Goal: Information Seeking & Learning: Find specific fact

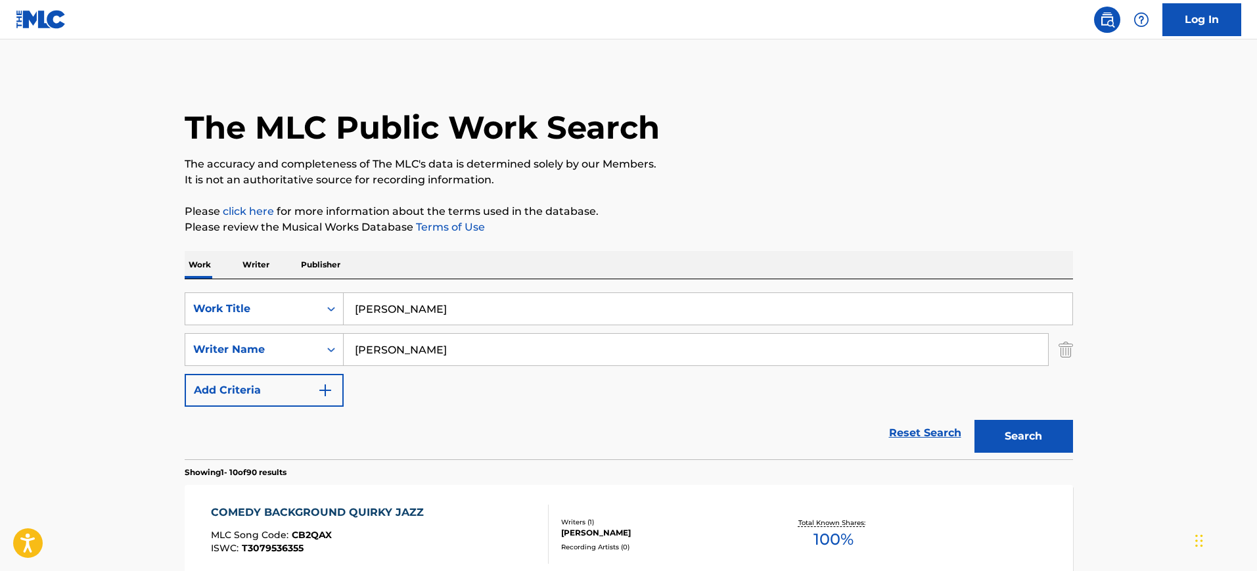
click at [516, 255] on div "Work Writer Publisher" at bounding box center [629, 265] width 888 height 28
drag, startPoint x: 465, startPoint y: 350, endPoint x: 308, endPoint y: 351, distance: 157.0
click at [307, 351] on div "SearchWithCriteriaef0234a8-9896-4450-8556-3bd920b45286 Writer Name [PERSON_NAME]" at bounding box center [629, 349] width 888 height 33
paste input "[PERSON_NAME]"
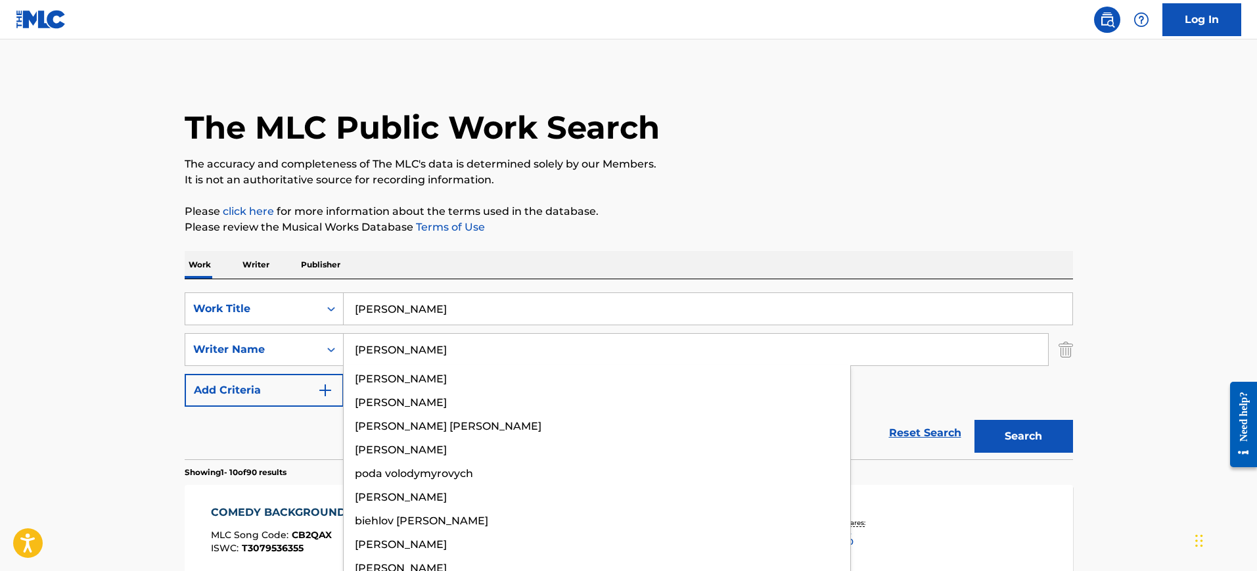
type input "[PERSON_NAME]"
click at [417, 307] on input "[PERSON_NAME]" at bounding box center [708, 309] width 729 height 32
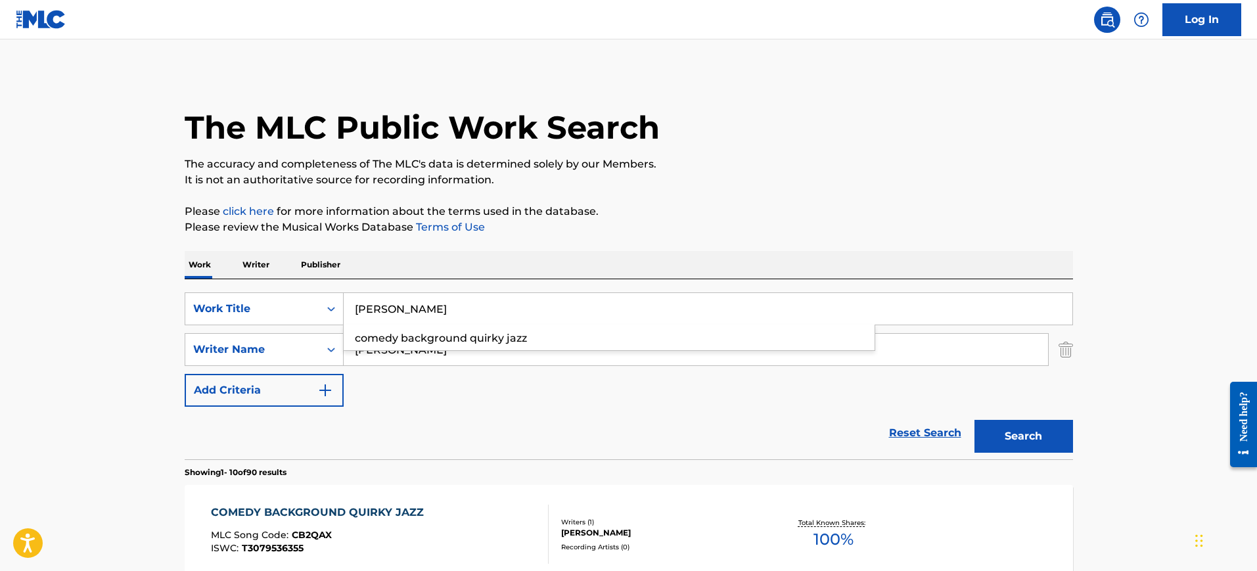
click at [417, 307] on input "[PERSON_NAME]" at bounding box center [708, 309] width 729 height 32
type input "[PERSON_NAME]"
click at [574, 252] on div "Work Writer Publisher" at bounding box center [629, 265] width 888 height 28
drag, startPoint x: 397, startPoint y: 349, endPoint x: 134, endPoint y: 341, distance: 262.9
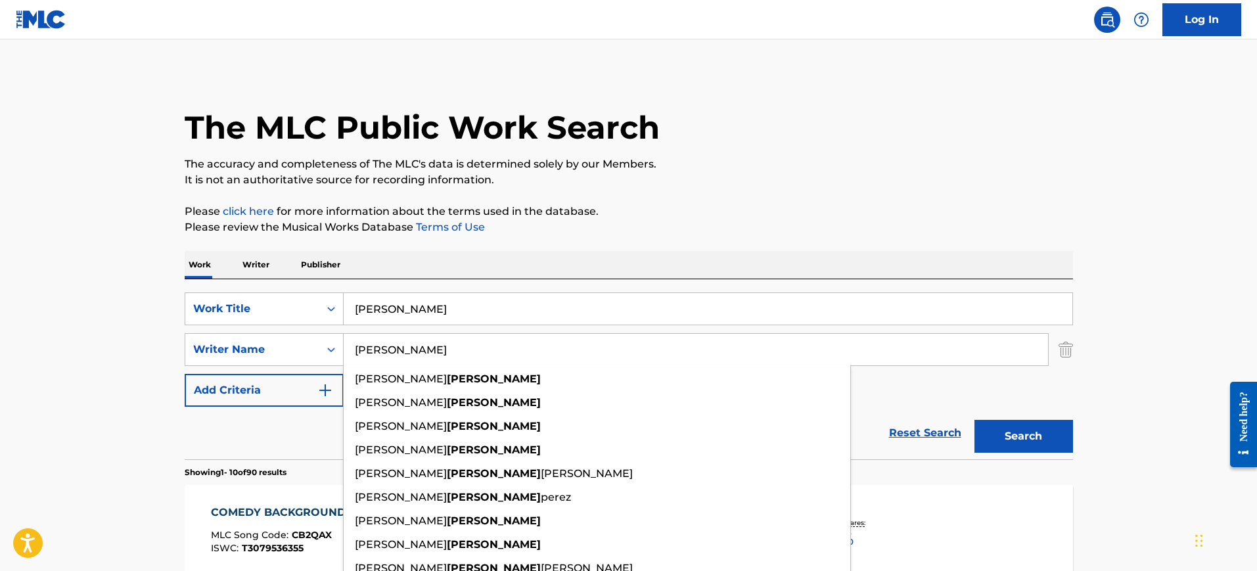
type input "[PERSON_NAME]"
click at [974, 420] on button "Search" at bounding box center [1023, 436] width 99 height 33
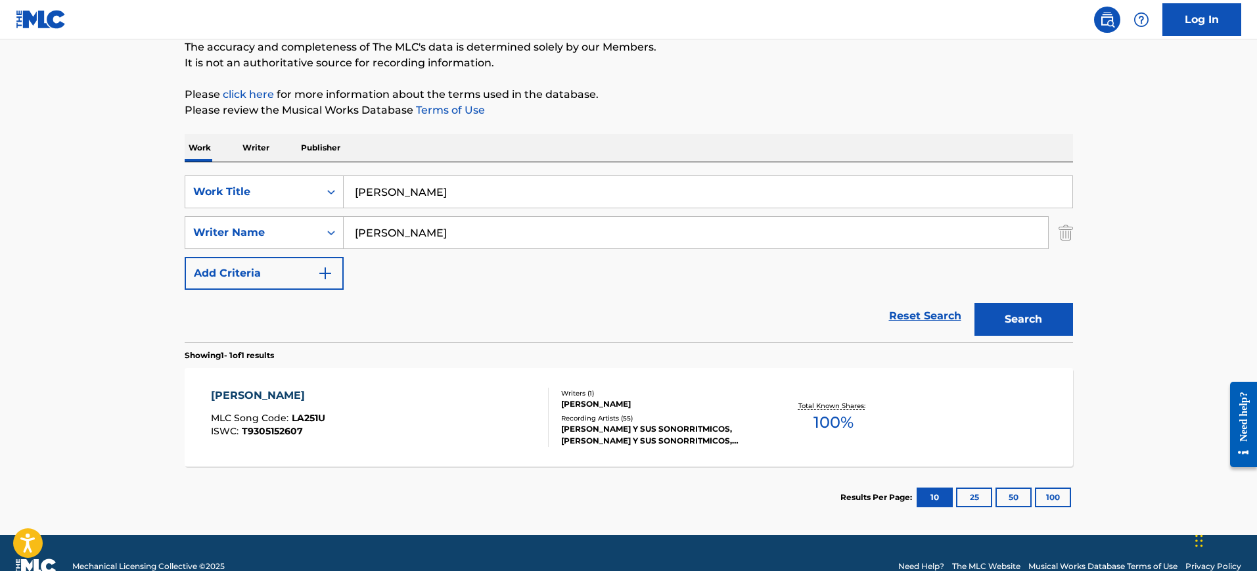
scroll to position [144, 0]
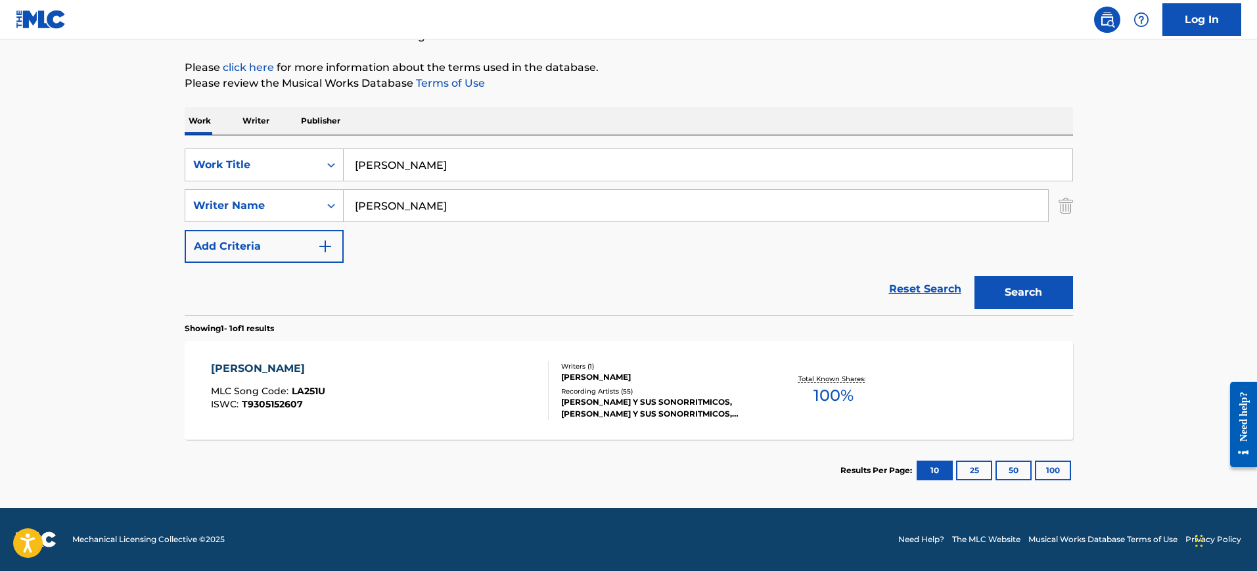
click at [356, 383] on div "[PERSON_NAME] MLC Song Code : LA251U ISWC : T9305152607" at bounding box center [380, 390] width 338 height 59
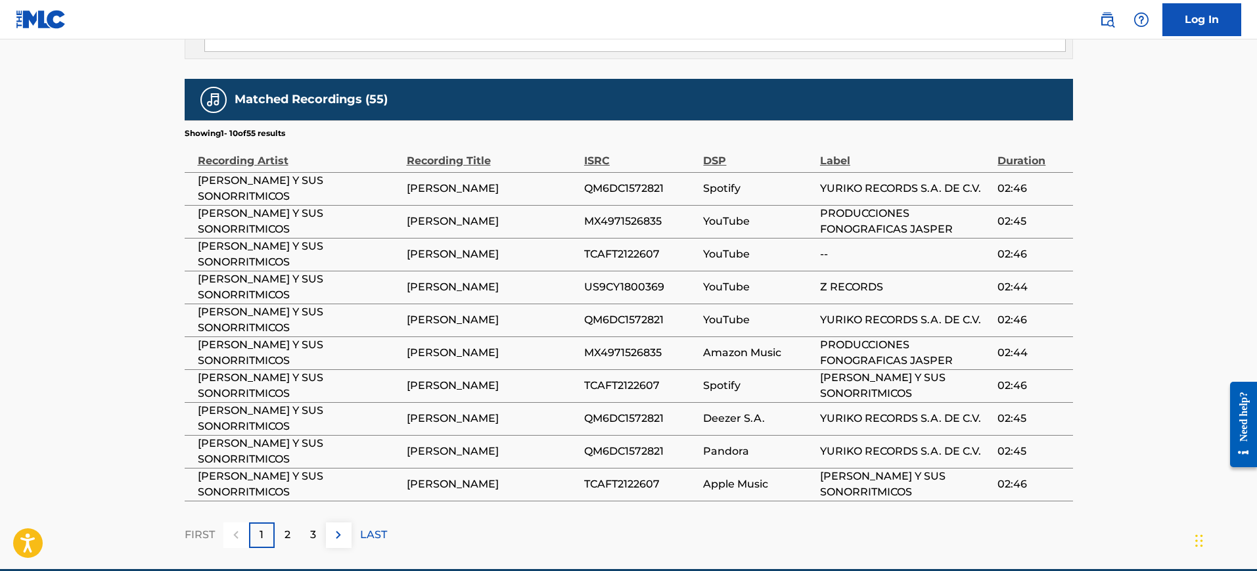
scroll to position [904, 0]
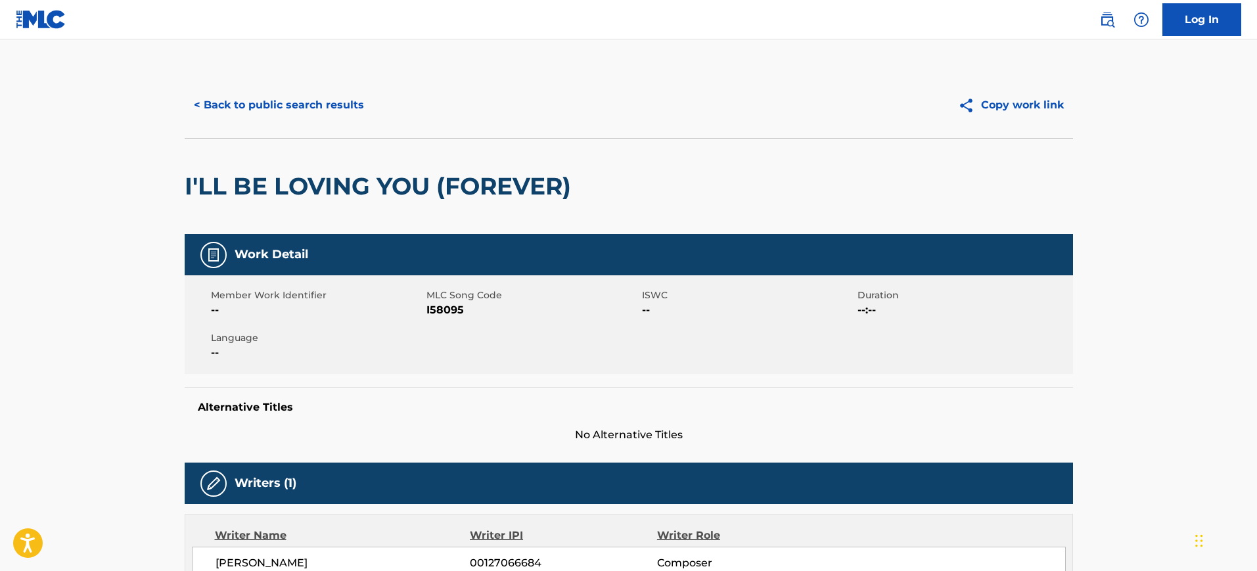
click at [322, 104] on button "< Back to public search results" at bounding box center [279, 105] width 189 height 33
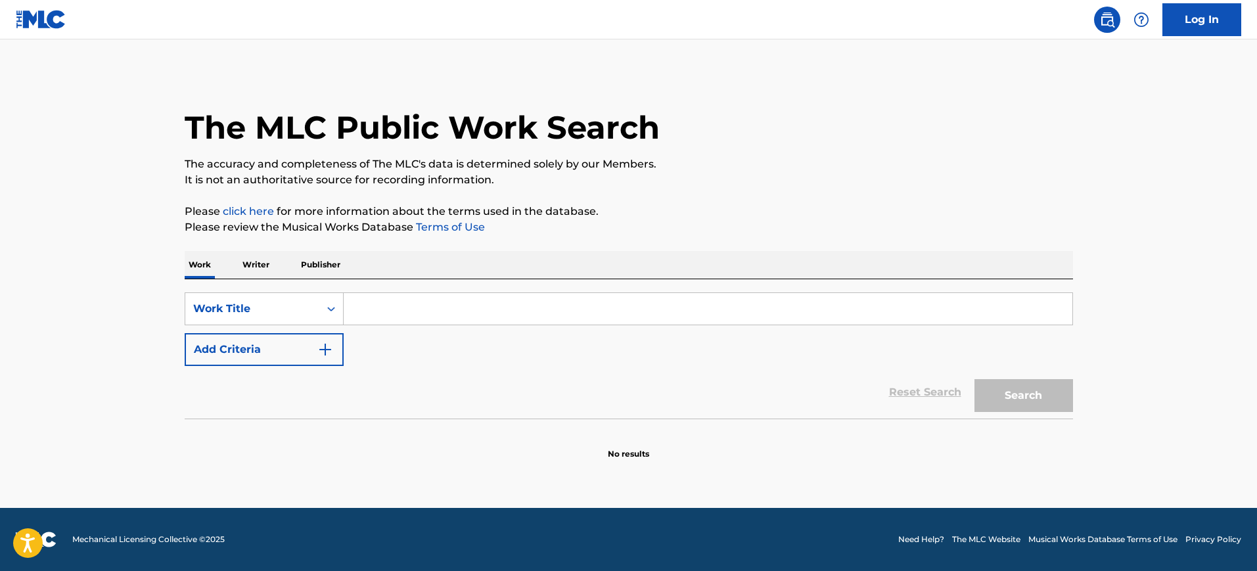
click at [370, 317] on input "Search Form" at bounding box center [708, 309] width 729 height 32
paste input "[PERSON_NAME]"
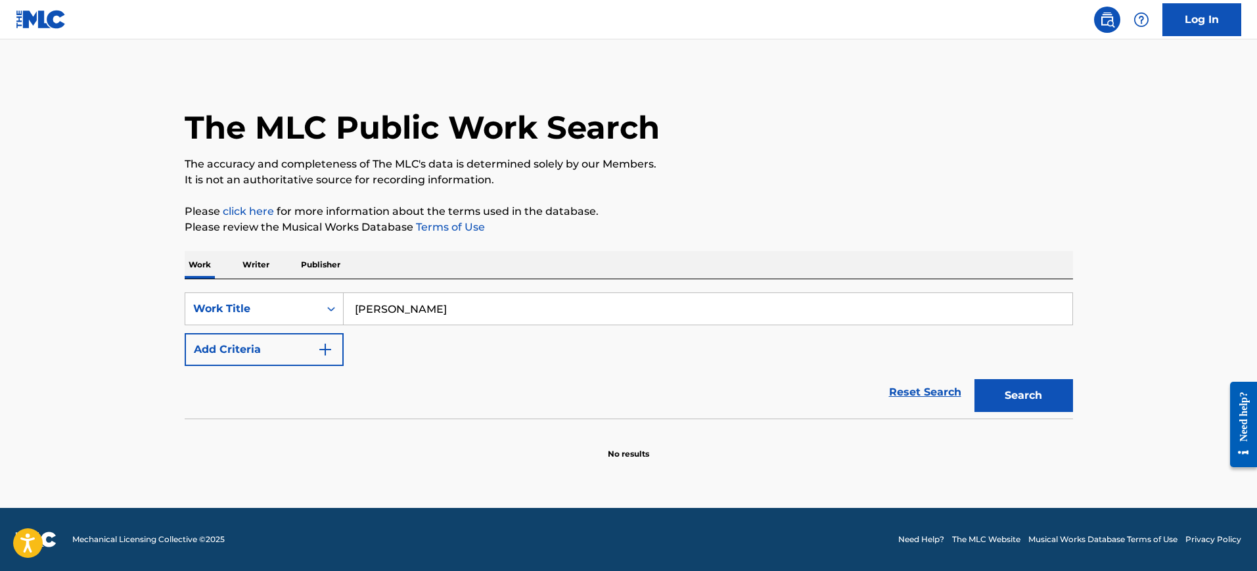
type input "[PERSON_NAME]"
click at [327, 352] on img "Search Form" at bounding box center [325, 350] width 16 height 16
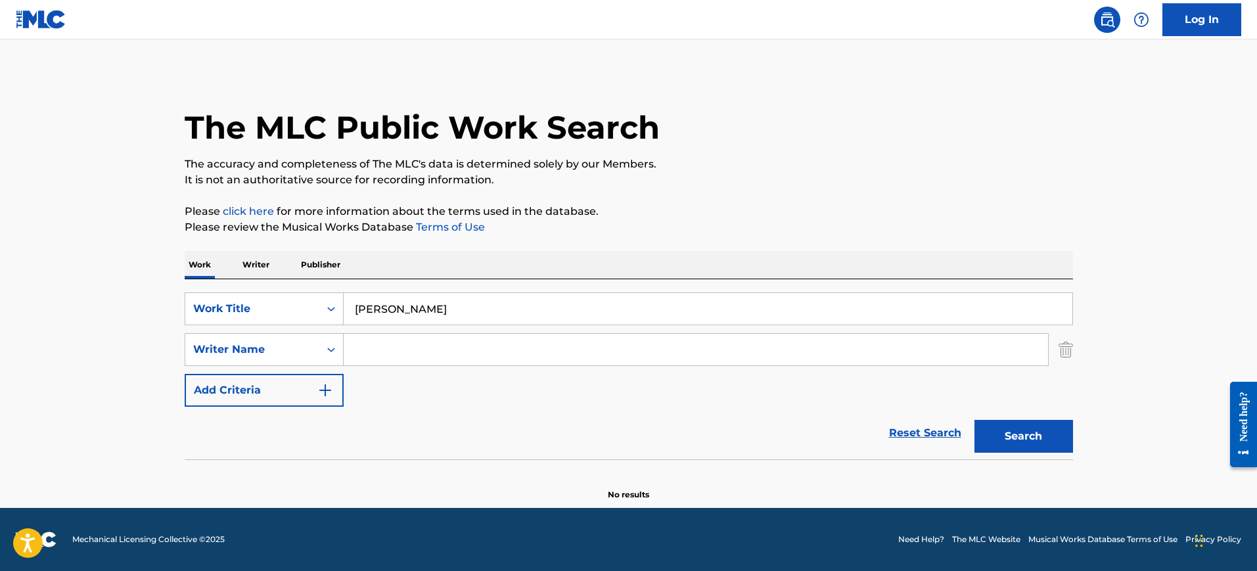
click at [396, 347] on input "Search Form" at bounding box center [696, 350] width 704 height 32
paste input "Hernandez"
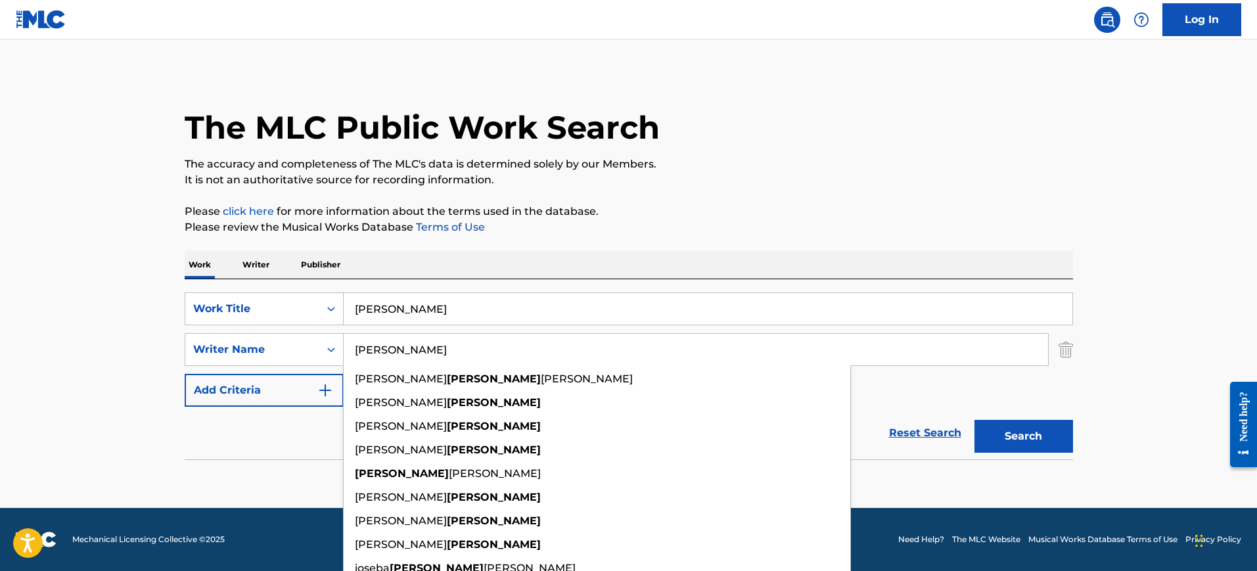
type input "Hernandez"
click at [974, 420] on button "Search" at bounding box center [1023, 436] width 99 height 33
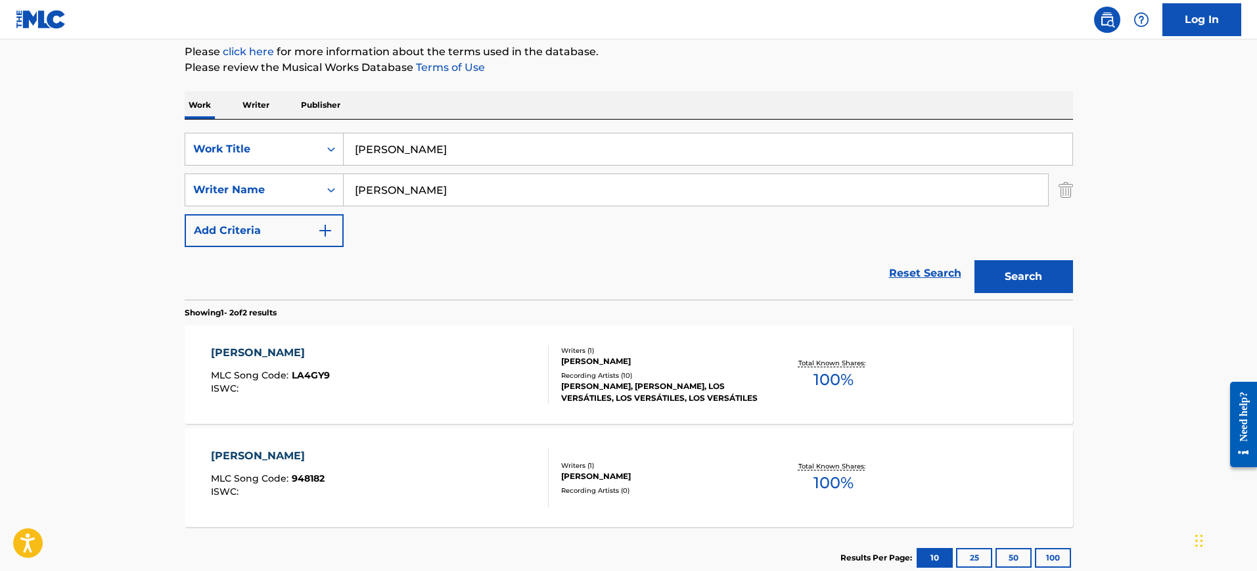
scroll to position [246, 0]
